Goal: Task Accomplishment & Management: Use online tool/utility

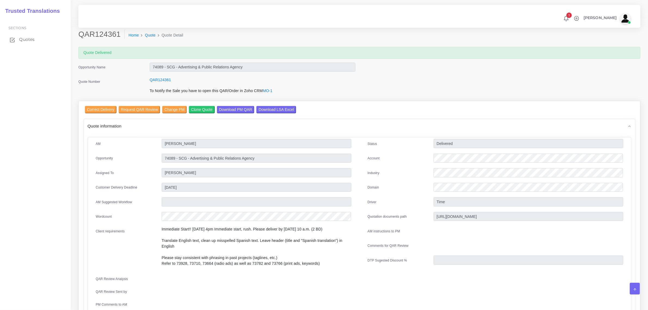
click at [26, 38] on span "Quotes" at bounding box center [27, 39] width 16 height 6
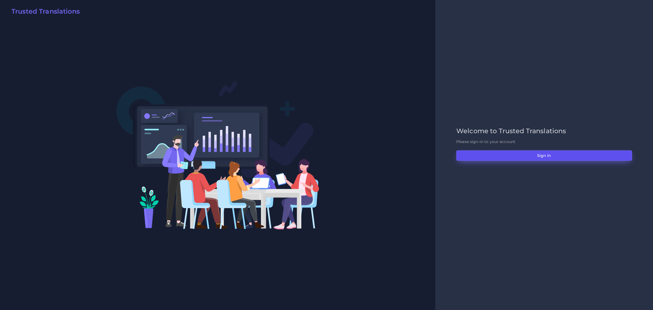
drag, startPoint x: 0, startPoint y: 0, endPoint x: 541, endPoint y: 152, distance: 561.7
click at [541, 152] on button "Sign in" at bounding box center [544, 155] width 176 height 10
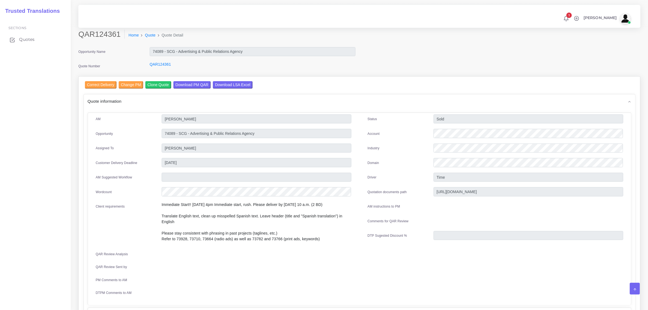
click at [27, 38] on span "Quotes" at bounding box center [27, 39] width 16 height 6
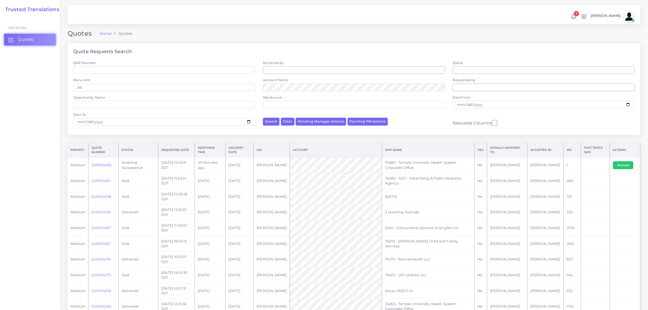
click at [101, 164] on link "QAR124420" at bounding box center [101, 165] width 20 height 4
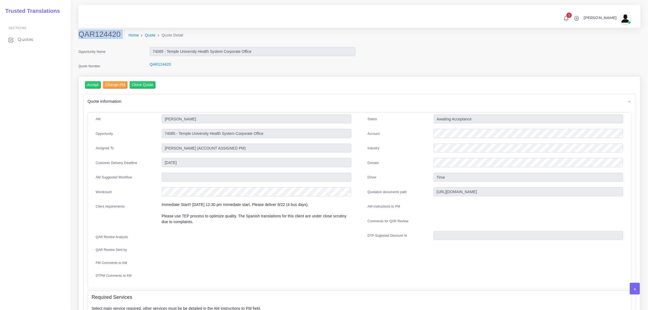
drag, startPoint x: 79, startPoint y: 36, endPoint x: 118, endPoint y: 40, distance: 39.4
click at [118, 40] on div "QAR124420 Home Quote Quote Detail" at bounding box center [288, 37] width 428 height 15
copy div "QAR124420"
click at [113, 47] on div "Opportunity Name" at bounding box center [109, 52] width 71 height 11
drag, startPoint x: 78, startPoint y: 33, endPoint x: 118, endPoint y: 34, distance: 39.2
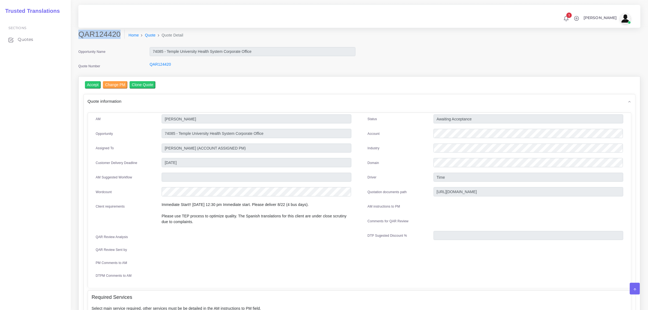
click at [118, 34] on h2 "QAR124420" at bounding box center [101, 34] width 46 height 9
copy h2 "QAR124420"
click at [93, 84] on input "Accept" at bounding box center [93, 84] width 16 height 7
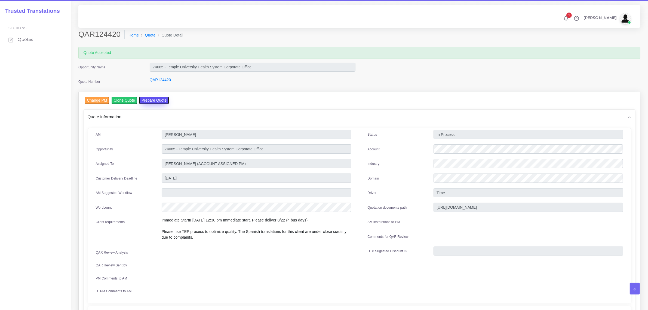
click at [154, 99] on button "Prepare Quote" at bounding box center [153, 100] width 29 height 7
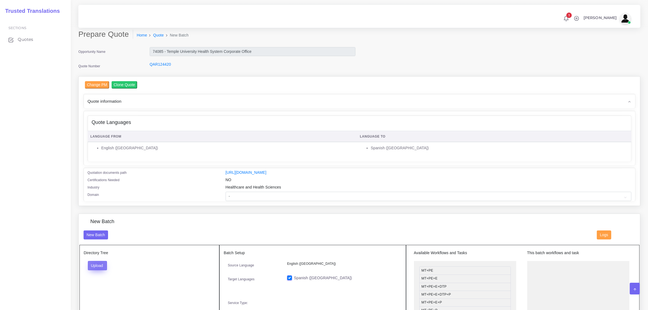
click at [99, 265] on button "Upload" at bounding box center [97, 265] width 19 height 9
click at [106, 286] on label "Files" at bounding box center [107, 286] width 38 height 7
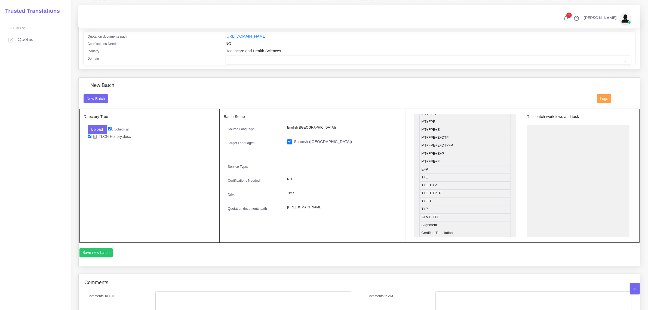
scroll to position [68, 0]
drag, startPoint x: 458, startPoint y: 185, endPoint x: 562, endPoint y: 130, distance: 117.4
click at [93, 252] on button "Save new batch" at bounding box center [95, 252] width 33 height 9
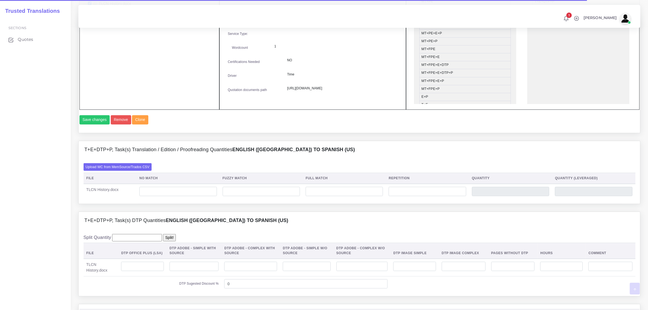
scroll to position [272, 0]
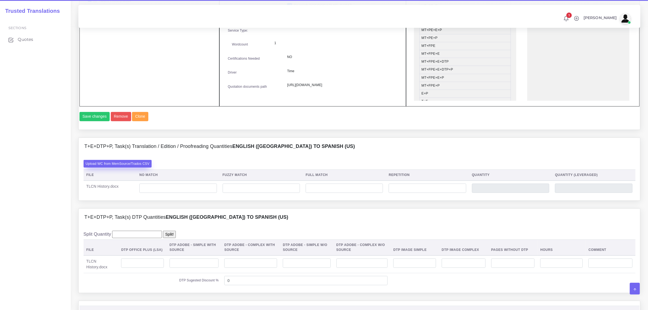
click at [139, 167] on label "Upload WC from MemSource/Trados CSV" at bounding box center [118, 163] width 68 height 7
click at [0, 0] on input "Upload WC from MemSource/Trados CSV" at bounding box center [0, 0] width 0 height 0
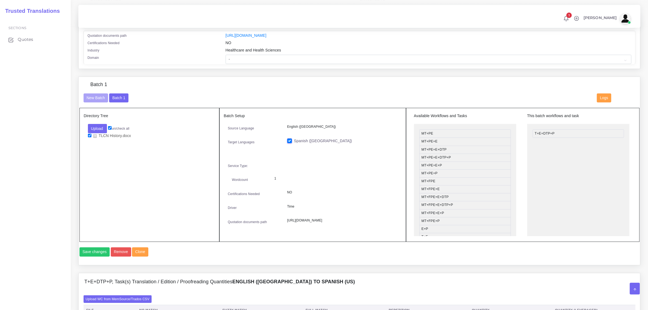
scroll to position [68, 0]
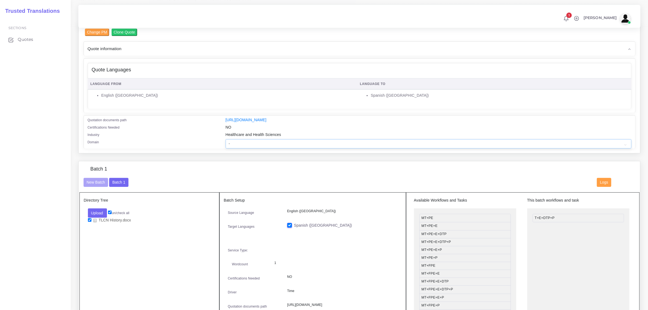
click at [260, 144] on select "- Advertising and Media Agriculture, Forestry and Fishing Architecture, Buildin…" at bounding box center [429, 143] width 406 height 9
select select "Healthcare and Health Sciences"
click at [226, 139] on select "- Advertising and Media Agriculture, Forestry and Fishing Architecture, Buildin…" at bounding box center [429, 143] width 406 height 9
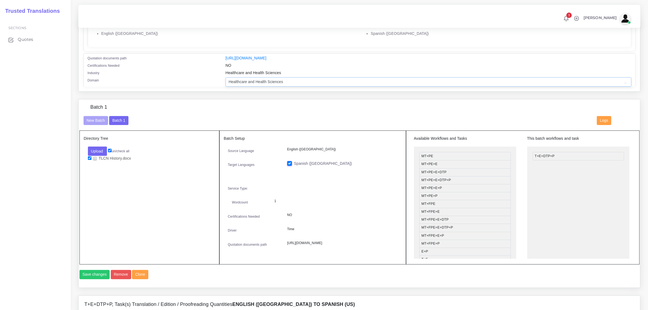
scroll to position [272, 0]
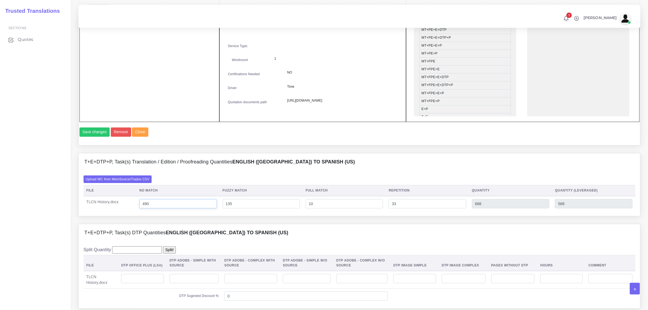
drag, startPoint x: 145, startPoint y: 213, endPoint x: 148, endPoint y: 214, distance: 3.6
click at [148, 208] on input "490" at bounding box center [177, 203] width 77 height 9
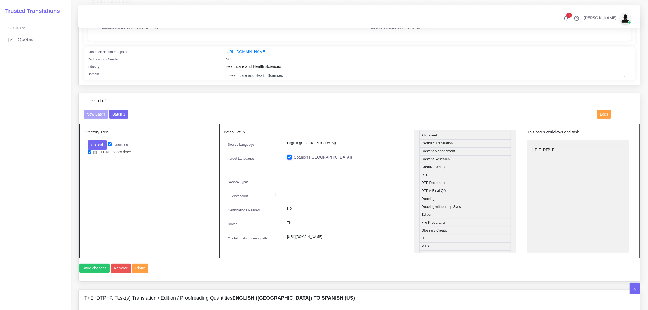
scroll to position [136, 0]
drag, startPoint x: 462, startPoint y: 204, endPoint x: 572, endPoint y: 146, distance: 125.0
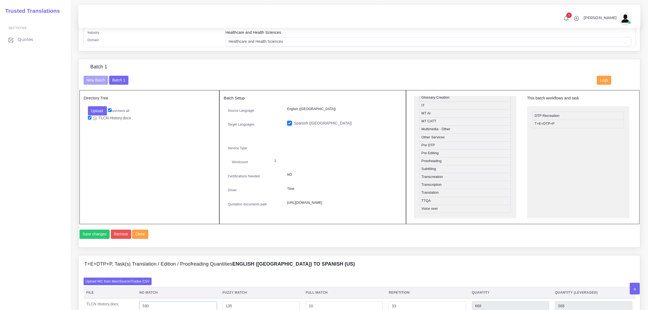
scroll to position [243, 0]
drag, startPoint x: 448, startPoint y: 151, endPoint x: 561, endPoint y: 119, distance: 117.8
type input "530"
type input "708"
type input "608"
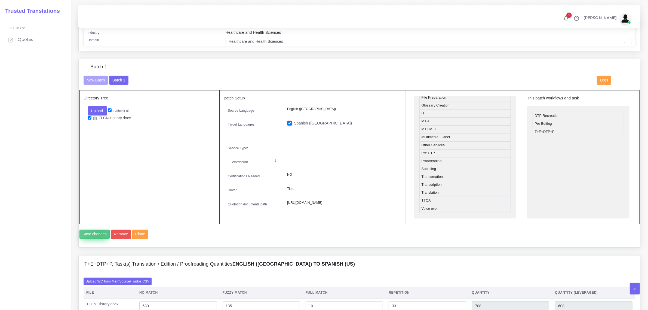
click at [99, 239] on button "Save changes" at bounding box center [94, 233] width 30 height 9
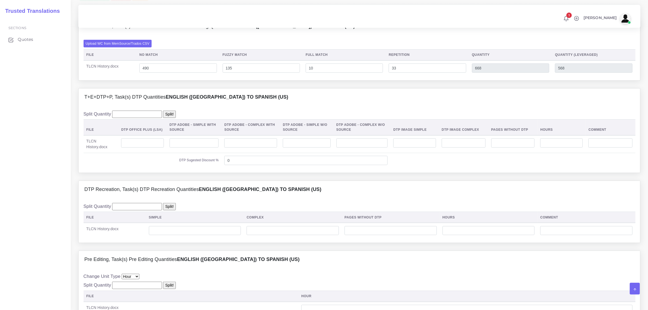
scroll to position [408, 0]
click at [161, 147] on input "number" at bounding box center [142, 142] width 42 height 9
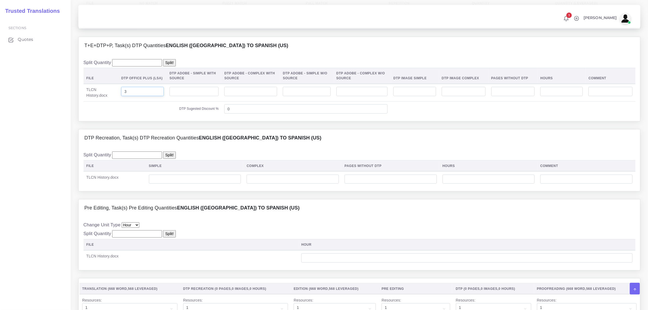
scroll to position [476, 0]
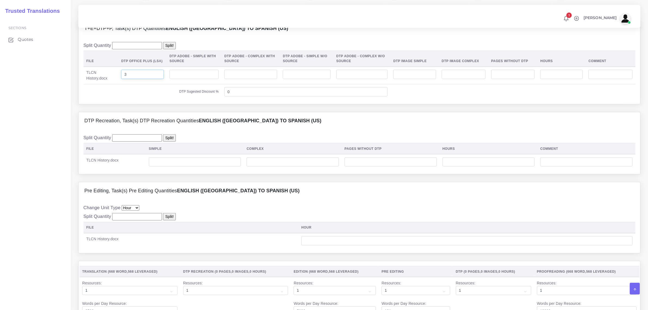
type input "3"
click at [258, 167] on input "number" at bounding box center [293, 161] width 92 height 9
type input "1"
click at [194, 167] on input "number" at bounding box center [195, 161] width 92 height 9
click at [201, 167] on input "number" at bounding box center [195, 161] width 92 height 9
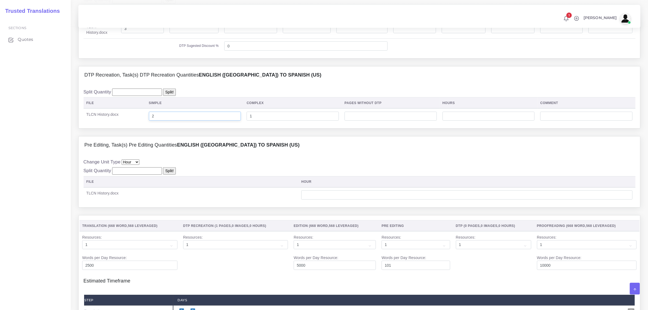
scroll to position [578, 0]
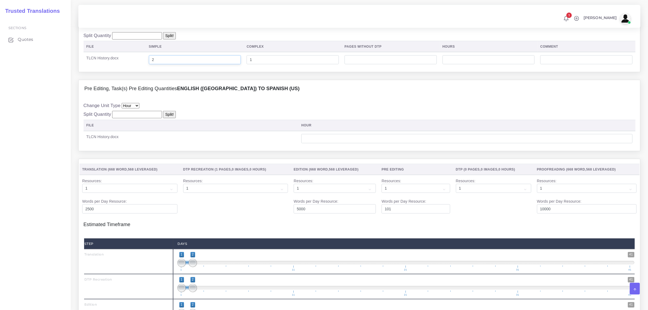
type input "2"
click at [318, 143] on input "number" at bounding box center [466, 138] width 331 height 9
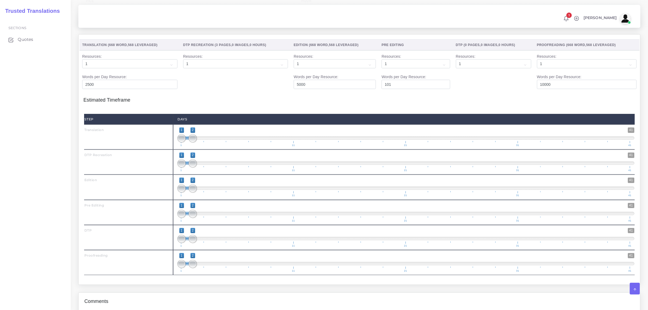
scroll to position [714, 0]
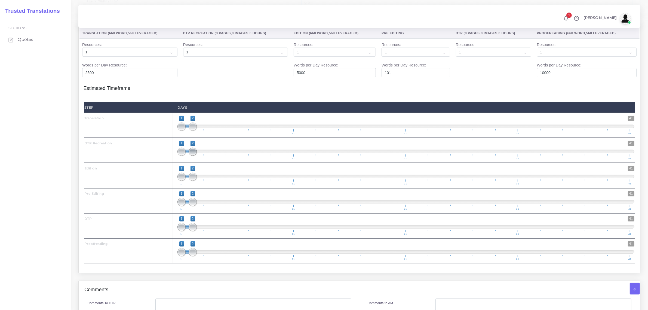
type input "0.5"
type input "1;1"
drag, startPoint x: 193, startPoint y: 160, endPoint x: 180, endPoint y: 162, distance: 12.7
click at [189, 156] on span at bounding box center [193, 152] width 8 height 8
type input "1;1"
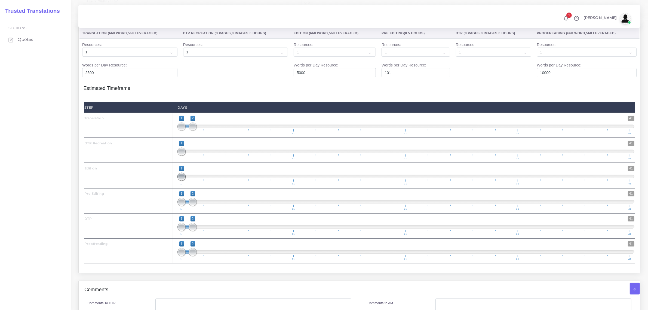
drag, startPoint x: 195, startPoint y: 187, endPoint x: 182, endPoint y: 174, distance: 18.7
click at [182, 181] on span at bounding box center [181, 177] width 8 height 8
type input "2;2"
drag, startPoint x: 184, startPoint y: 139, endPoint x: 193, endPoint y: 140, distance: 9.5
click at [193, 131] on span at bounding box center [193, 126] width 8 height 8
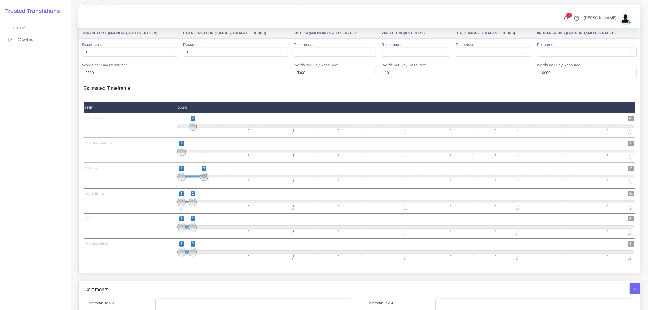
drag, startPoint x: 180, startPoint y: 188, endPoint x: 198, endPoint y: 190, distance: 17.5
click at [198, 185] on span "1 41 1 3 1 — 3 1 11 21 31 41" at bounding box center [405, 175] width 457 height 19
type input "3;3"
drag, startPoint x: 181, startPoint y: 189, endPoint x: 206, endPoint y: 189, distance: 24.5
click at [204, 181] on span at bounding box center [204, 177] width 8 height 8
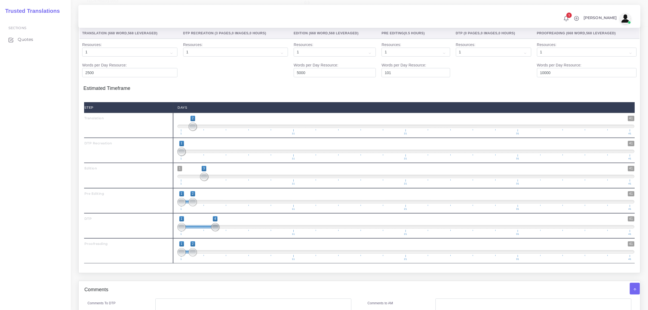
drag, startPoint x: 191, startPoint y: 239, endPoint x: 210, endPoint y: 241, distance: 19.5
click at [210, 235] on span "1 41 1 4 1 — 4 1 11 21 31 41" at bounding box center [405, 225] width 457 height 19
type input "4;4"
drag, startPoint x: 179, startPoint y: 240, endPoint x: 207, endPoint y: 253, distance: 30.6
click at [216, 231] on span at bounding box center [215, 227] width 8 height 8
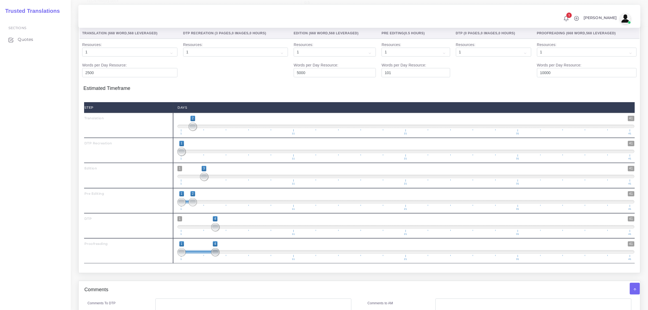
drag, startPoint x: 192, startPoint y: 263, endPoint x: 214, endPoint y: 260, distance: 22.3
click at [214, 256] on span at bounding box center [215, 252] width 8 height 8
type input "4;4"
drag, startPoint x: 183, startPoint y: 265, endPoint x: 224, endPoint y: 265, distance: 40.8
click at [224, 260] on span "1 41 4 4 4 — 4 1 11 21 31 41" at bounding box center [405, 250] width 457 height 19
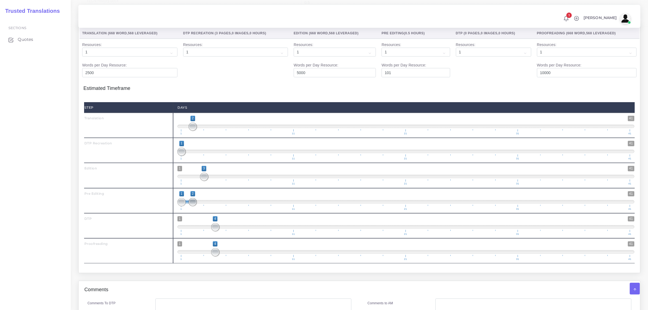
type input "1;1"
drag, startPoint x: 193, startPoint y: 214, endPoint x: 185, endPoint y: 213, distance: 8.2
click at [185, 206] on span at bounding box center [181, 202] width 8 height 8
click at [204, 181] on span at bounding box center [204, 177] width 8 height 8
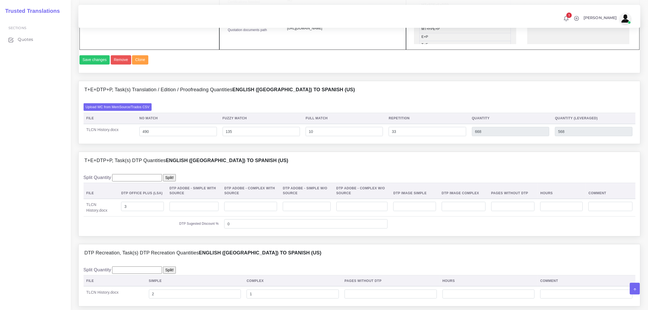
scroll to position [340, 0]
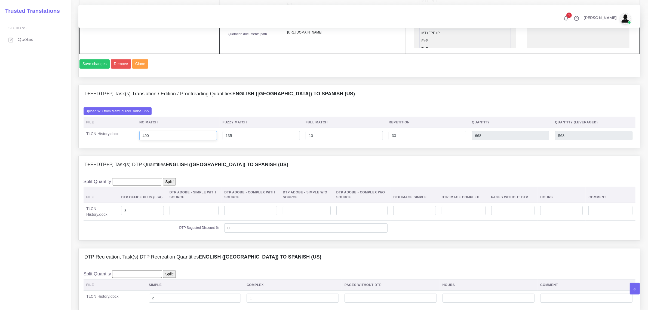
drag, startPoint x: 149, startPoint y: 148, endPoint x: 144, endPoint y: 148, distance: 4.4
click at [144, 140] on input "490" at bounding box center [177, 135] width 77 height 9
type input "530"
type input "708"
type input "608"
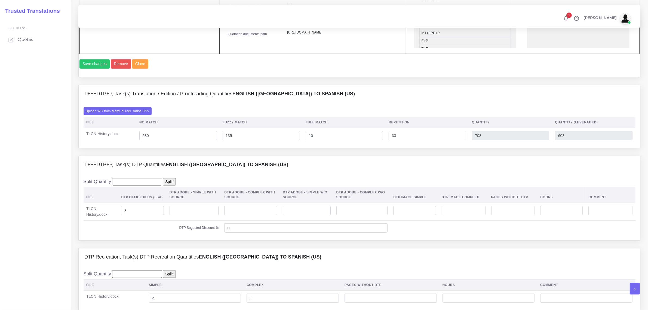
click at [304, 173] on div "T+E+DTP+P, Task(s) DTP Quantities English (US) TO Spanish ([GEOGRAPHIC_DATA])" at bounding box center [360, 164] width 562 height 17
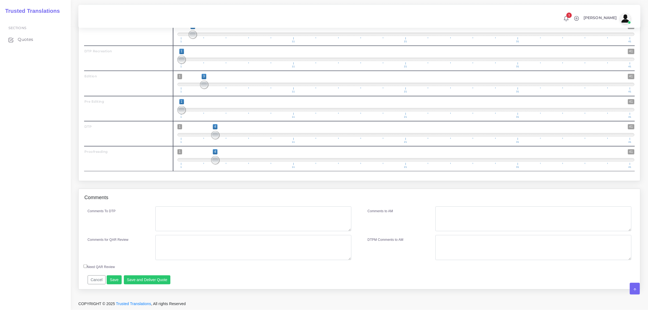
scroll to position [819, 0]
click at [182, 221] on textarea "Comments To DTP" at bounding box center [253, 218] width 196 height 25
type textarea "no specific instructions."
click at [149, 279] on button "Save and Deliver Quote" at bounding box center [147, 279] width 47 height 9
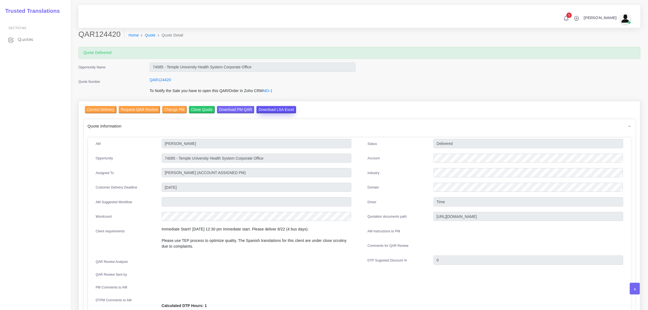
click at [271, 108] on input "Download LSA Excel" at bounding box center [276, 109] width 40 height 7
